Goal: Navigation & Orientation: Find specific page/section

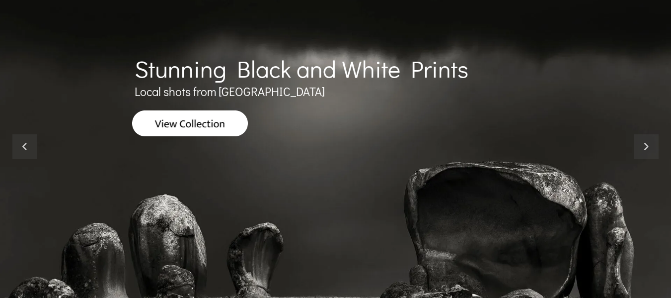
scroll to position [99, 0]
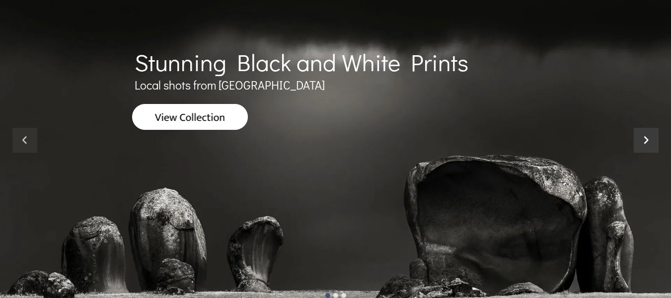
click at [644, 143] on icon at bounding box center [646, 140] width 25 height 25
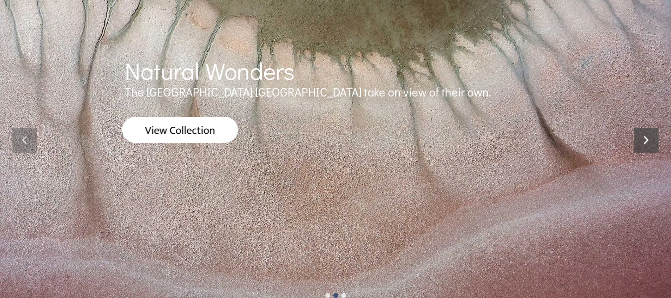
click at [644, 143] on icon at bounding box center [646, 140] width 25 height 25
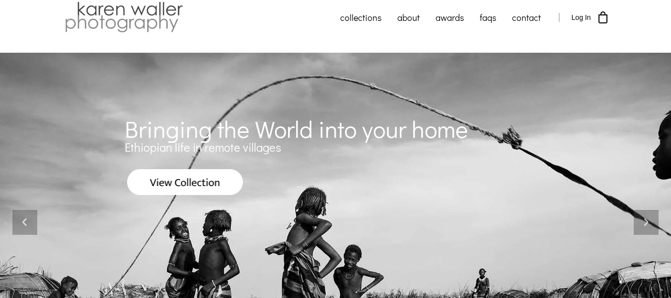
scroll to position [0, 0]
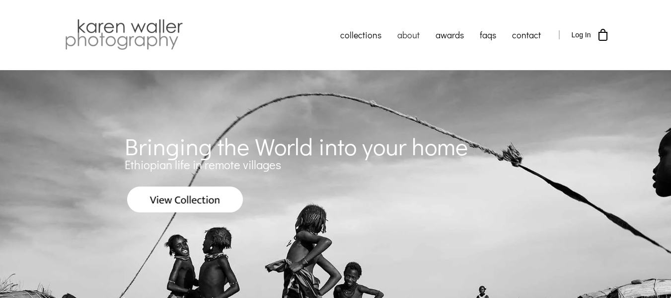
click at [404, 36] on link "about" at bounding box center [409, 34] width 38 height 25
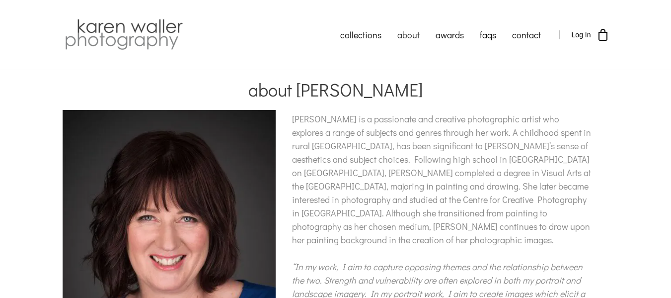
click at [107, 33] on img at bounding box center [124, 34] width 123 height 35
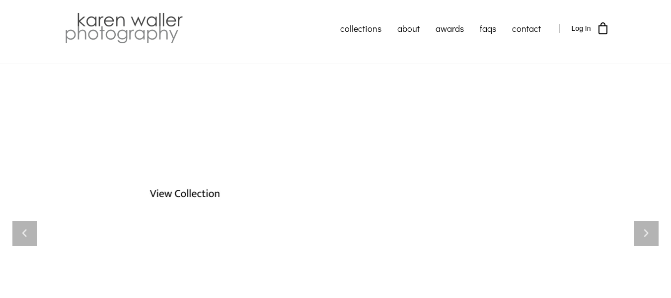
scroll to position [50, 0]
